Goal: Find specific page/section: Find specific page/section

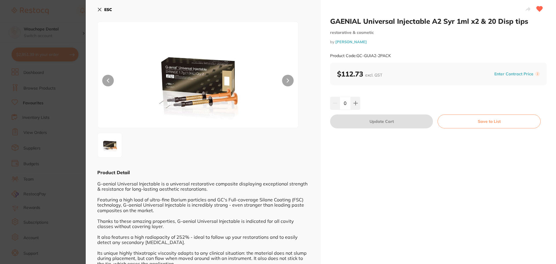
click at [100, 11] on icon at bounding box center [99, 9] width 5 height 5
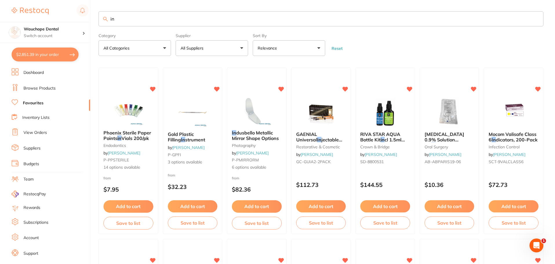
click at [140, 16] on input "in" at bounding box center [321, 18] width 445 height 15
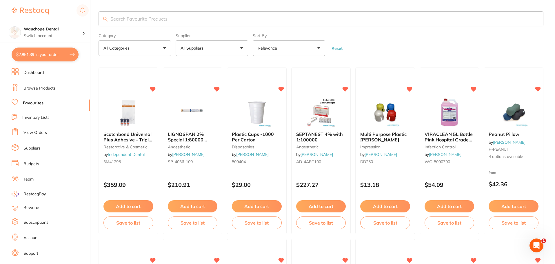
scroll to position [0, 0]
click at [49, 88] on link "Browse Products" at bounding box center [39, 88] width 32 height 6
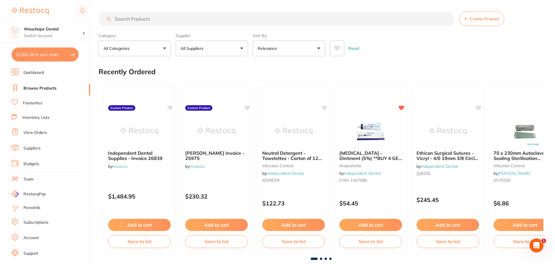
click at [147, 18] on input "search" at bounding box center [277, 19] width 356 height 14
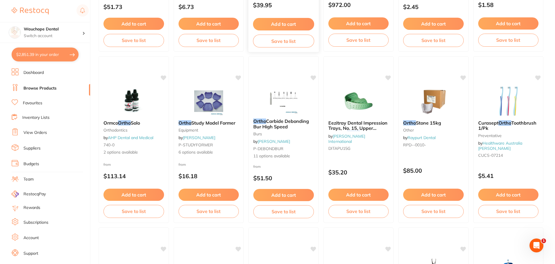
scroll to position [261, 0]
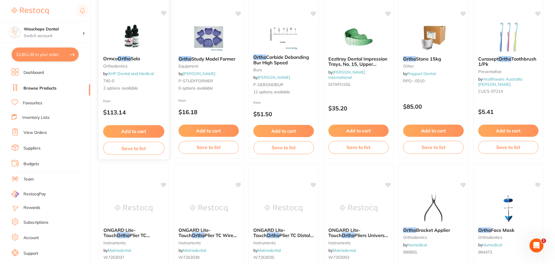
type input "ortho seperators"
click at [37, 29] on h4 "Wauchope Dental" at bounding box center [53, 29] width 59 height 6
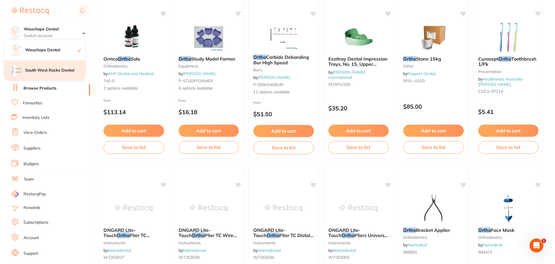
click at [42, 68] on h4 "South West Rocks Dental" at bounding box center [55, 71] width 60 height 6
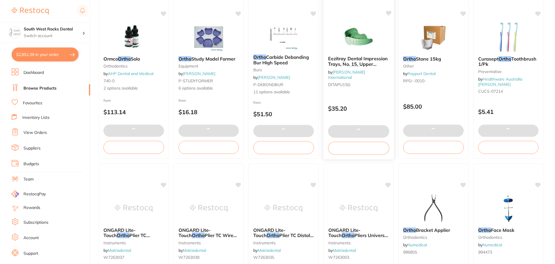
scroll to position [0, 0]
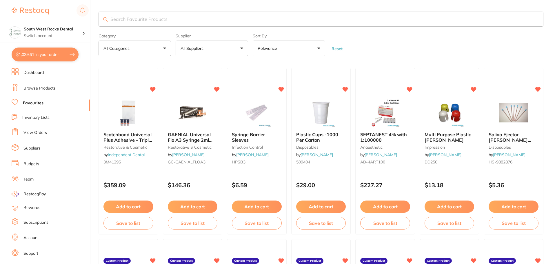
click at [125, 22] on input "search" at bounding box center [321, 19] width 445 height 15
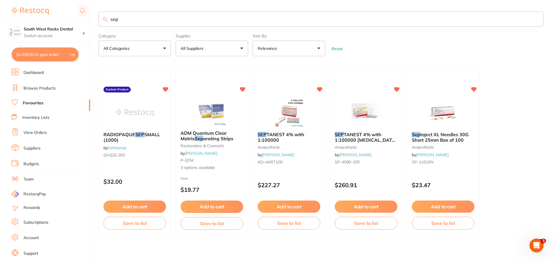
type input "sep"
